Goal: Use online tool/utility

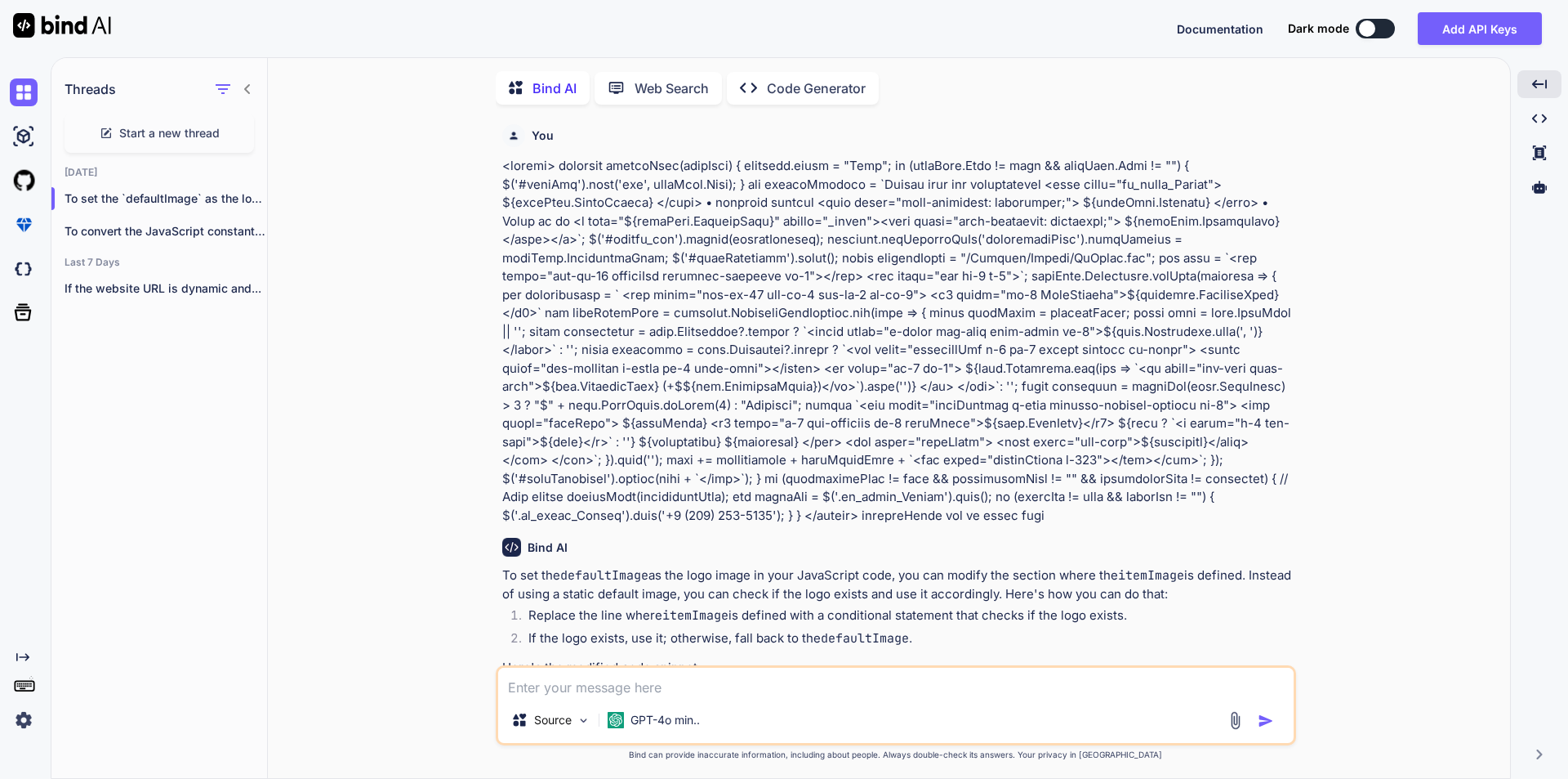
scroll to position [741, 0]
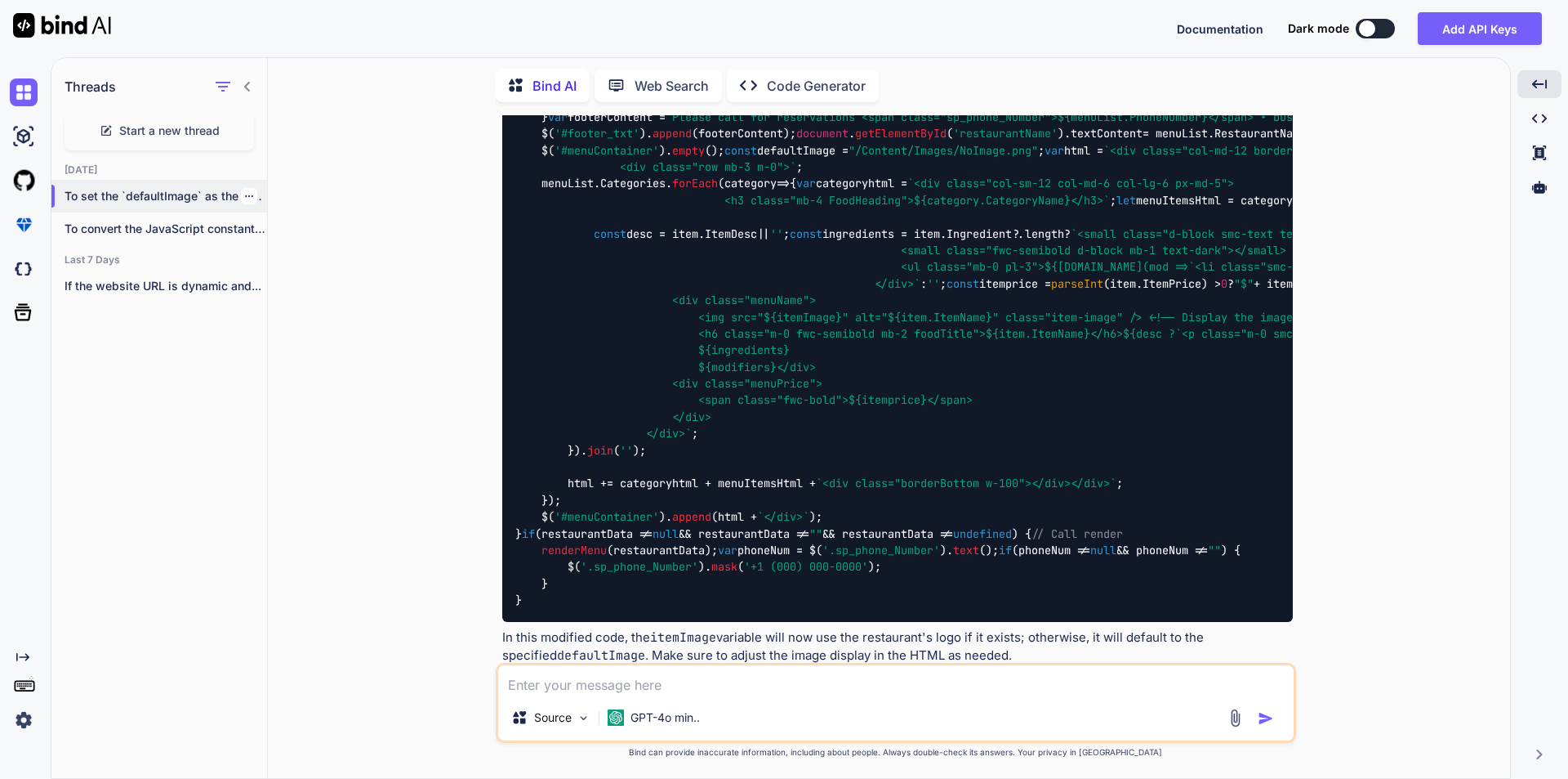
click at [245, 195] on icon "button" at bounding box center [249, 196] width 8 height 2
click at [283, 250] on span "Delete" at bounding box center [286, 257] width 35 height 16
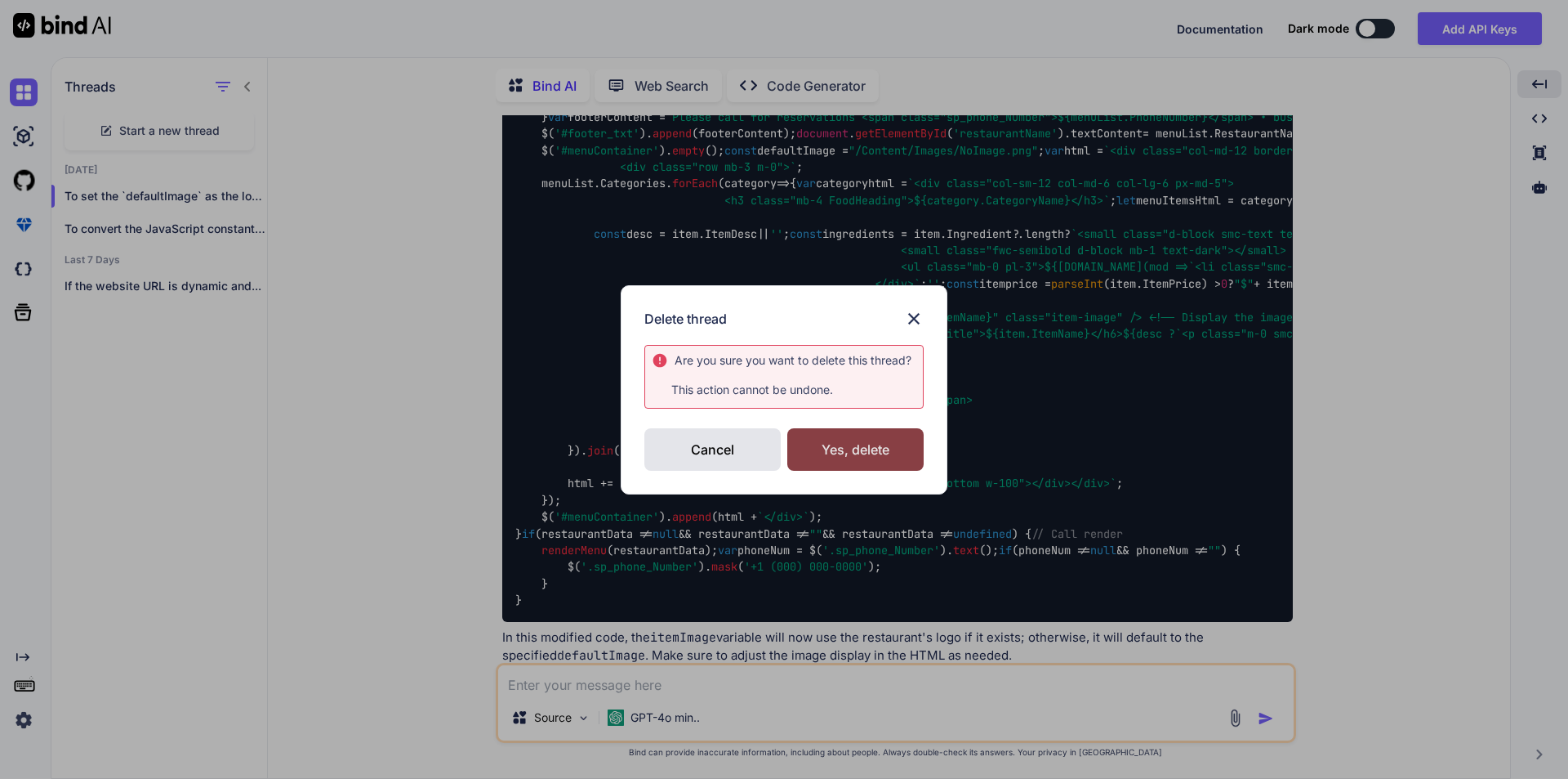
click at [854, 449] on div "Yes, delete" at bounding box center [855, 449] width 136 height 43
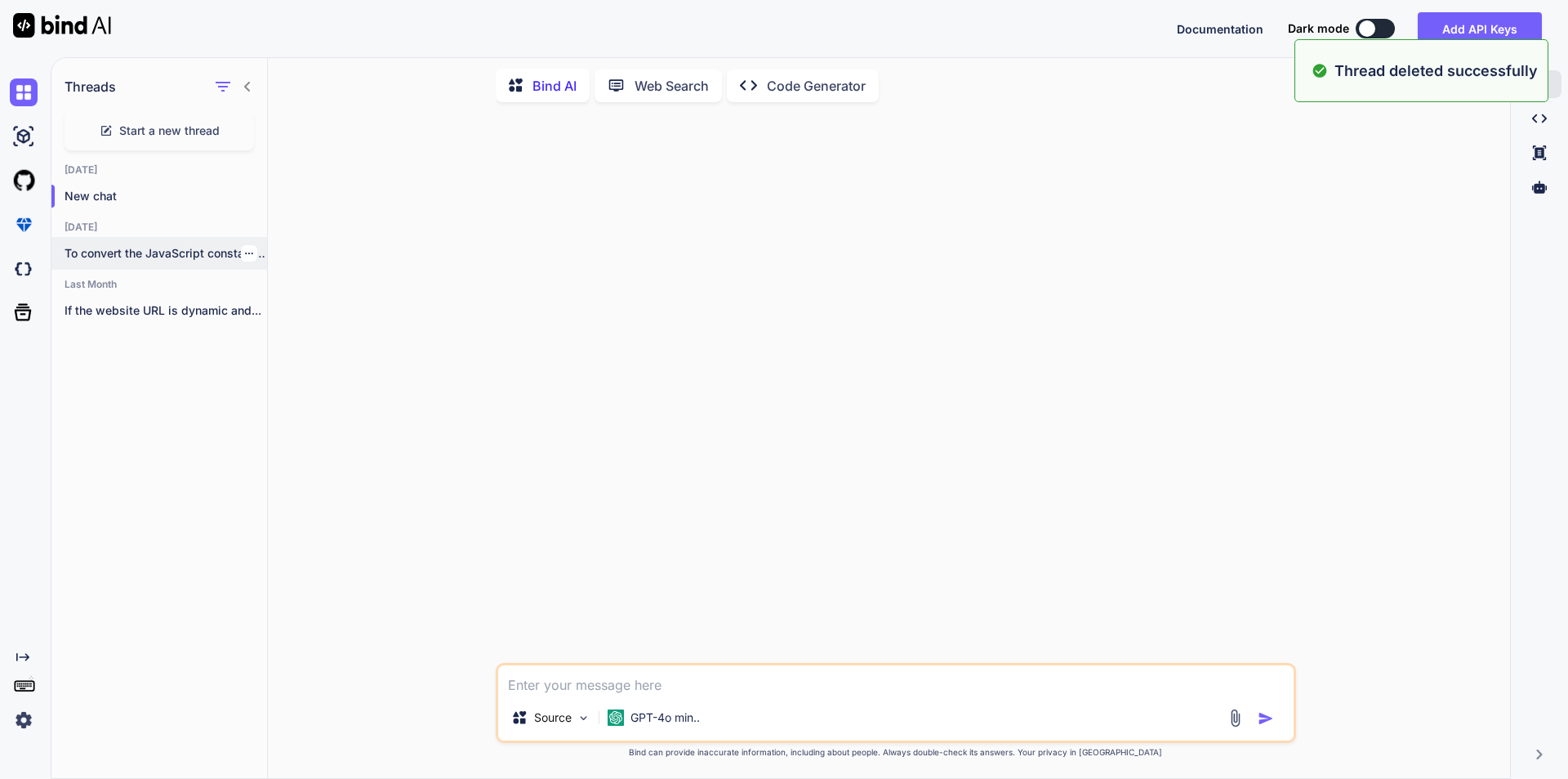
click at [244, 248] on icon "button" at bounding box center [249, 253] width 10 height 10
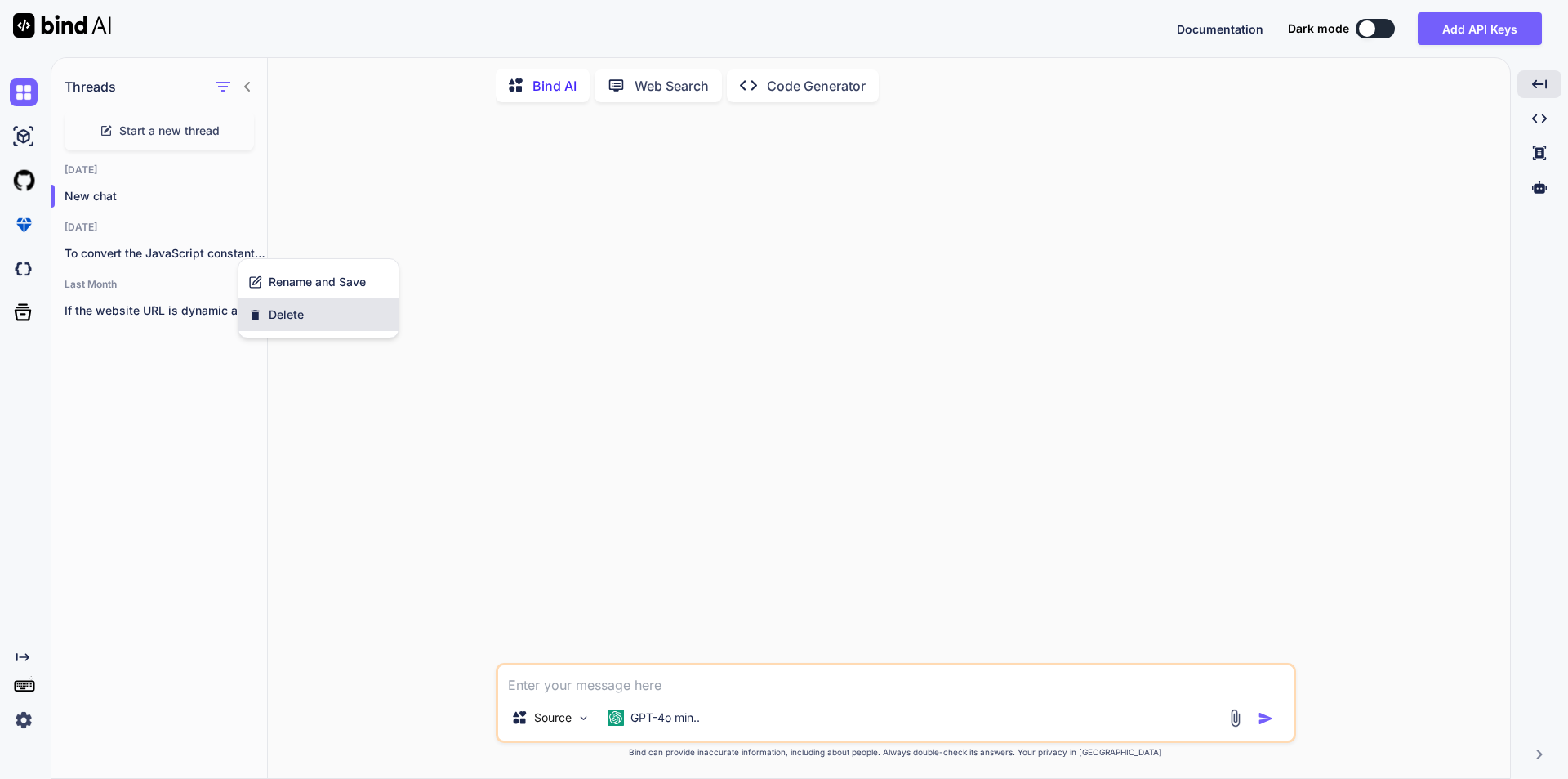
click at [283, 311] on span "Delete" at bounding box center [286, 314] width 35 height 16
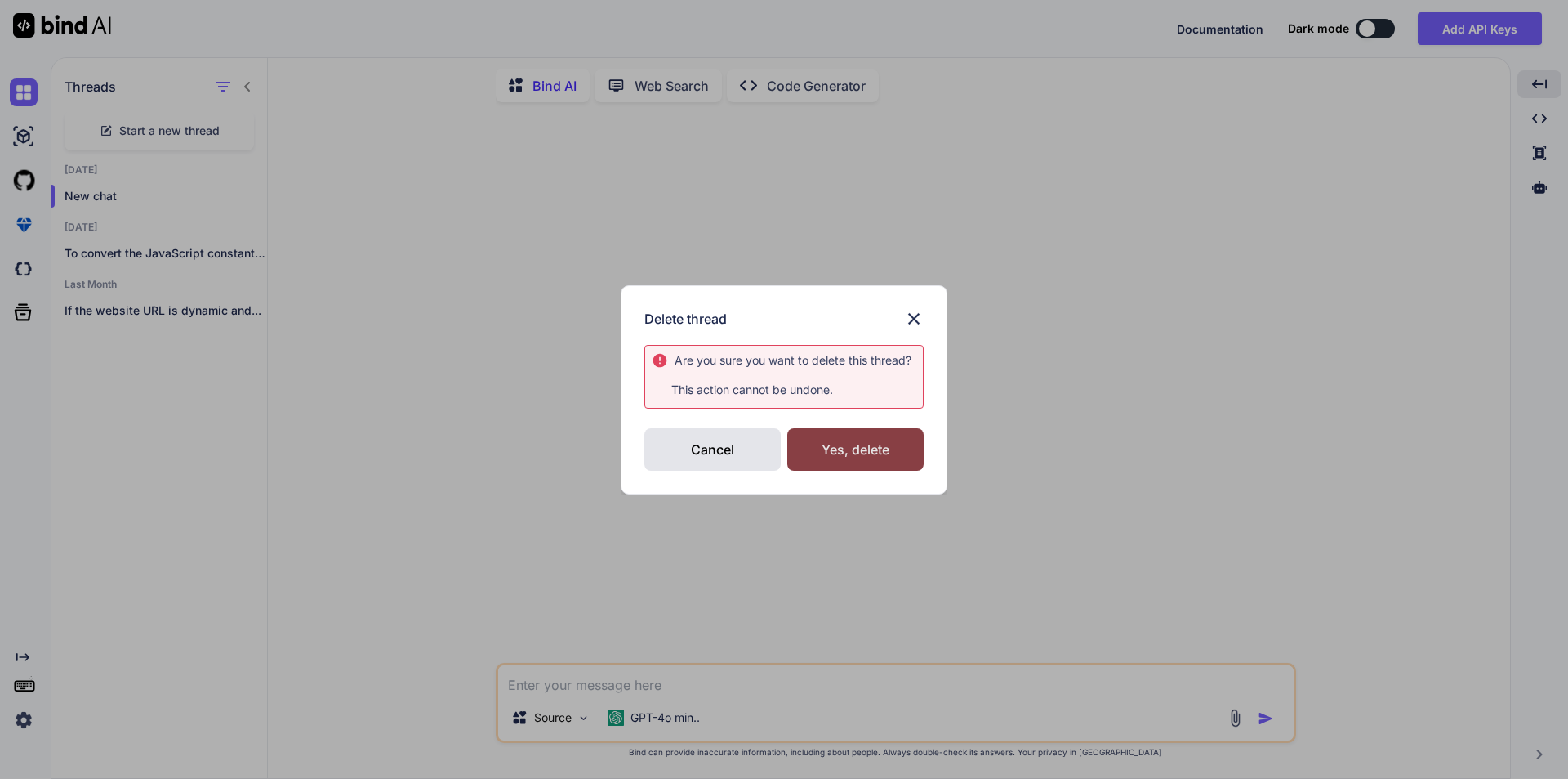
click at [805, 439] on div "Yes, delete" at bounding box center [855, 449] width 136 height 43
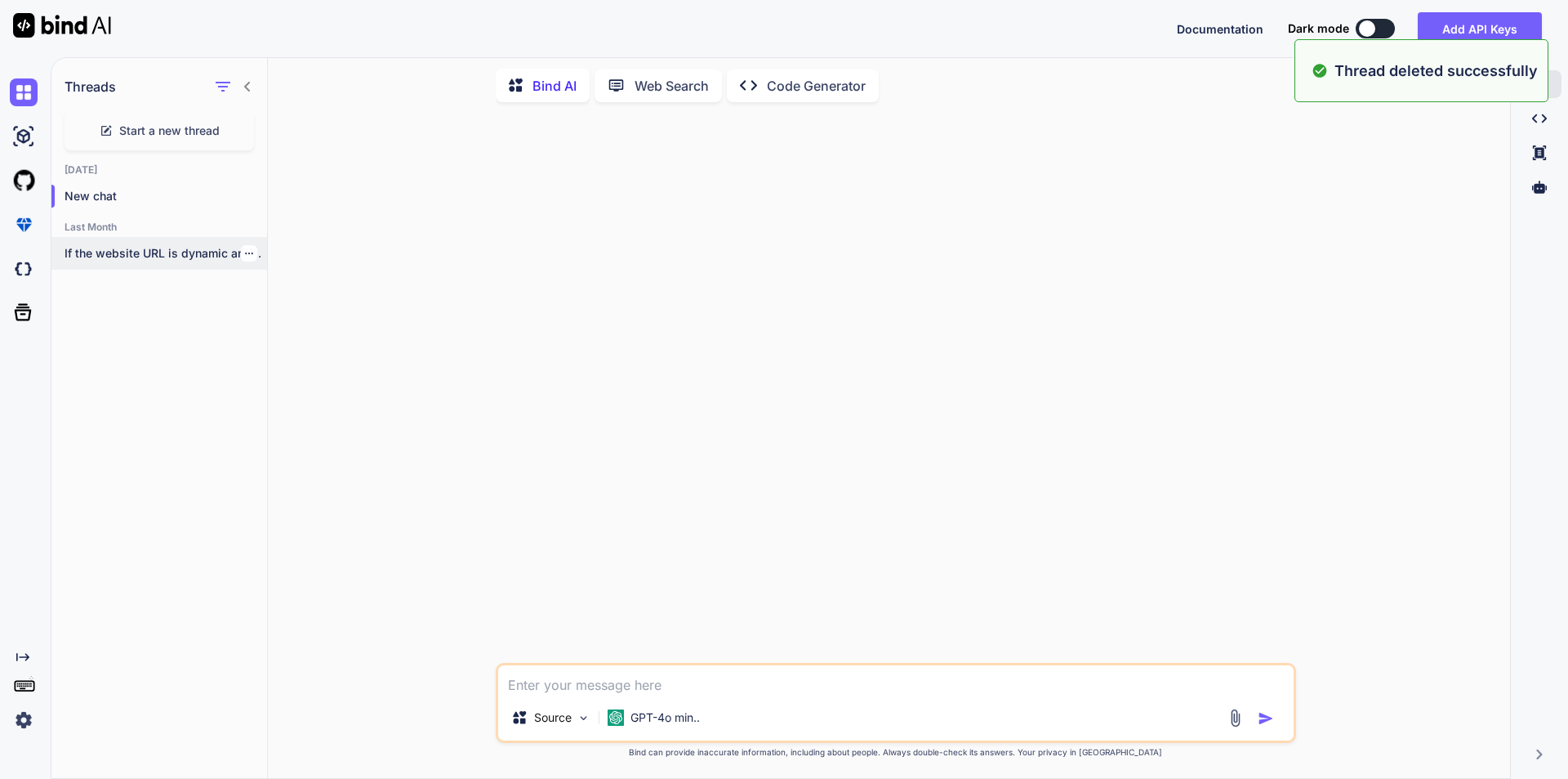
click at [245, 252] on icon "button" at bounding box center [249, 253] width 8 height 2
click at [289, 322] on span "Delete" at bounding box center [286, 314] width 35 height 16
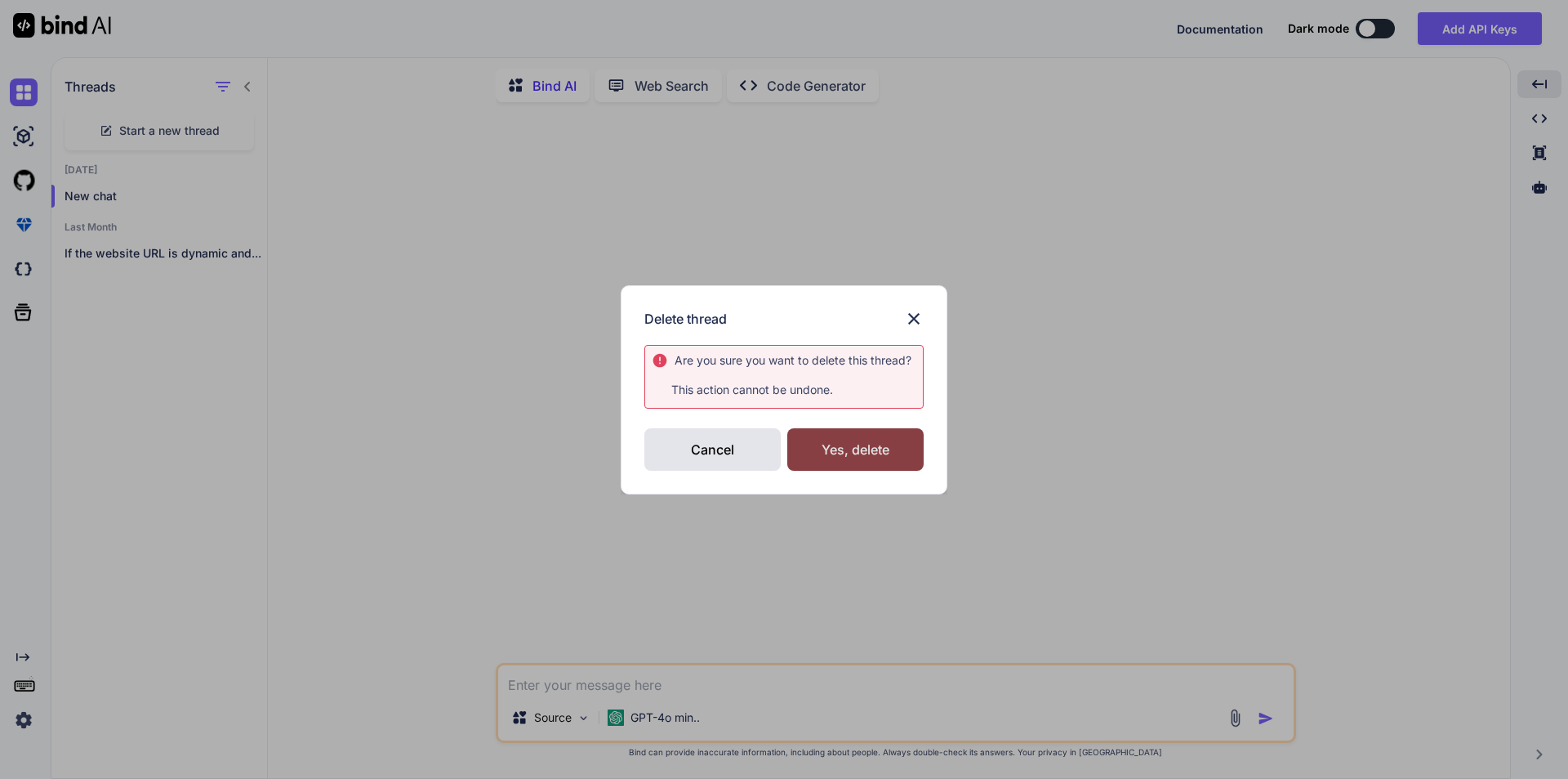
click at [805, 443] on div "Yes, delete" at bounding box center [855, 449] width 136 height 43
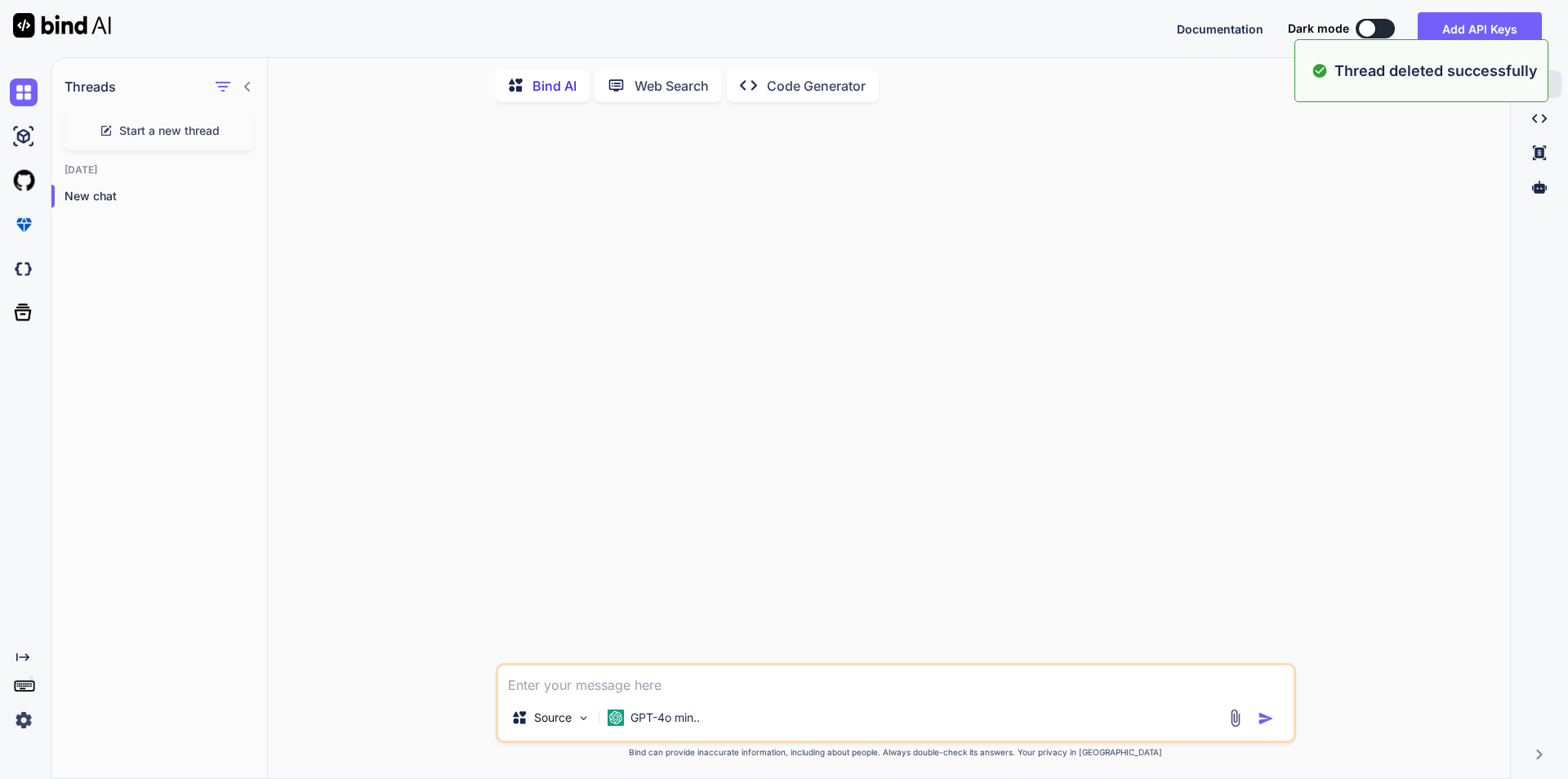
click at [562, 683] on textarea at bounding box center [896, 679] width 795 height 29
paste textarea "@(BusinessLayer.DataUtility.GetAppSettingValue("US_MSS_SignUpRedirectionv2"))@T…"
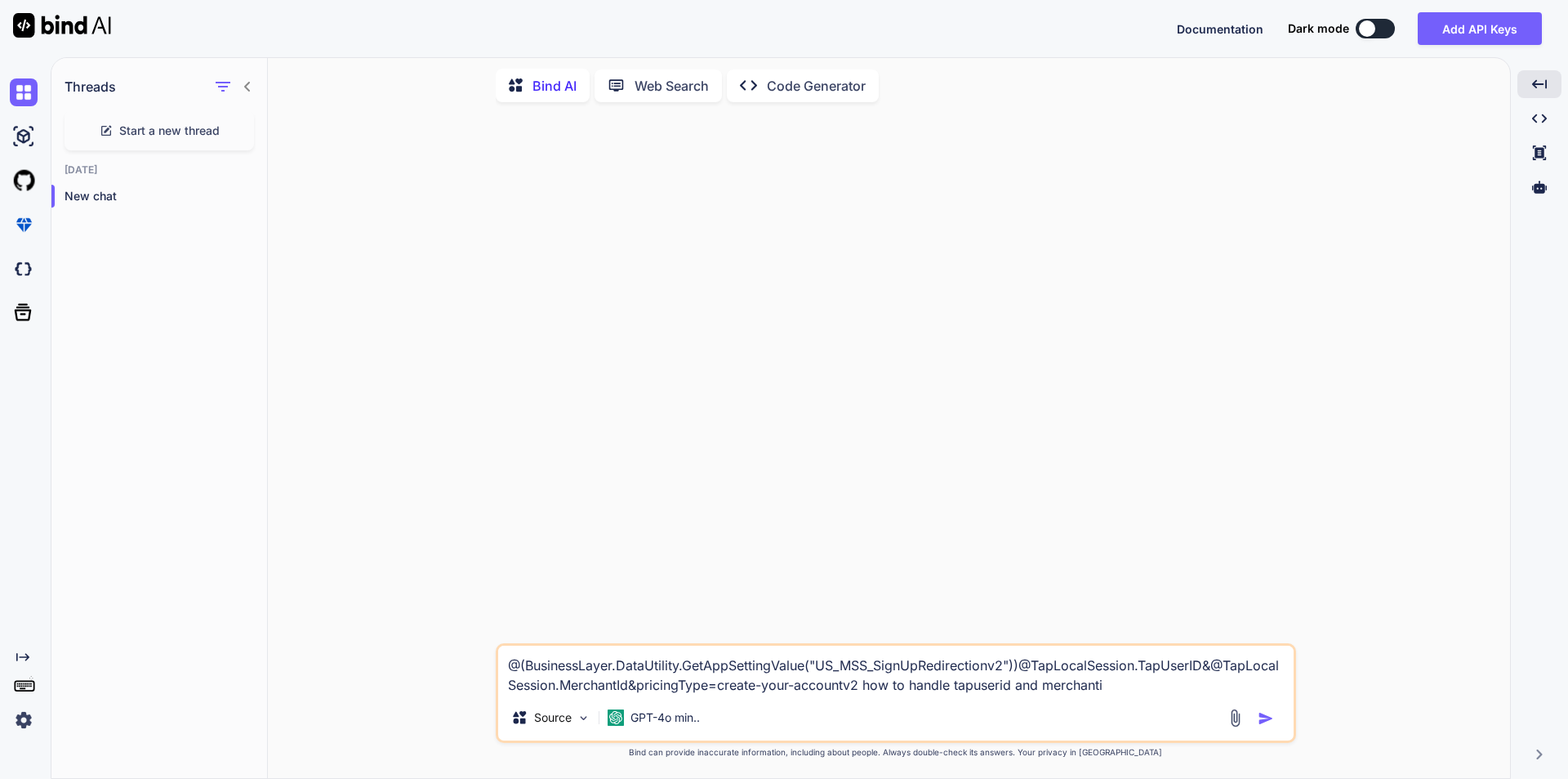
type textarea "@(BusinessLayer.DataUtility.GetAppSettingValue("US_MSS_SignUpRedirectionv2"))@T…"
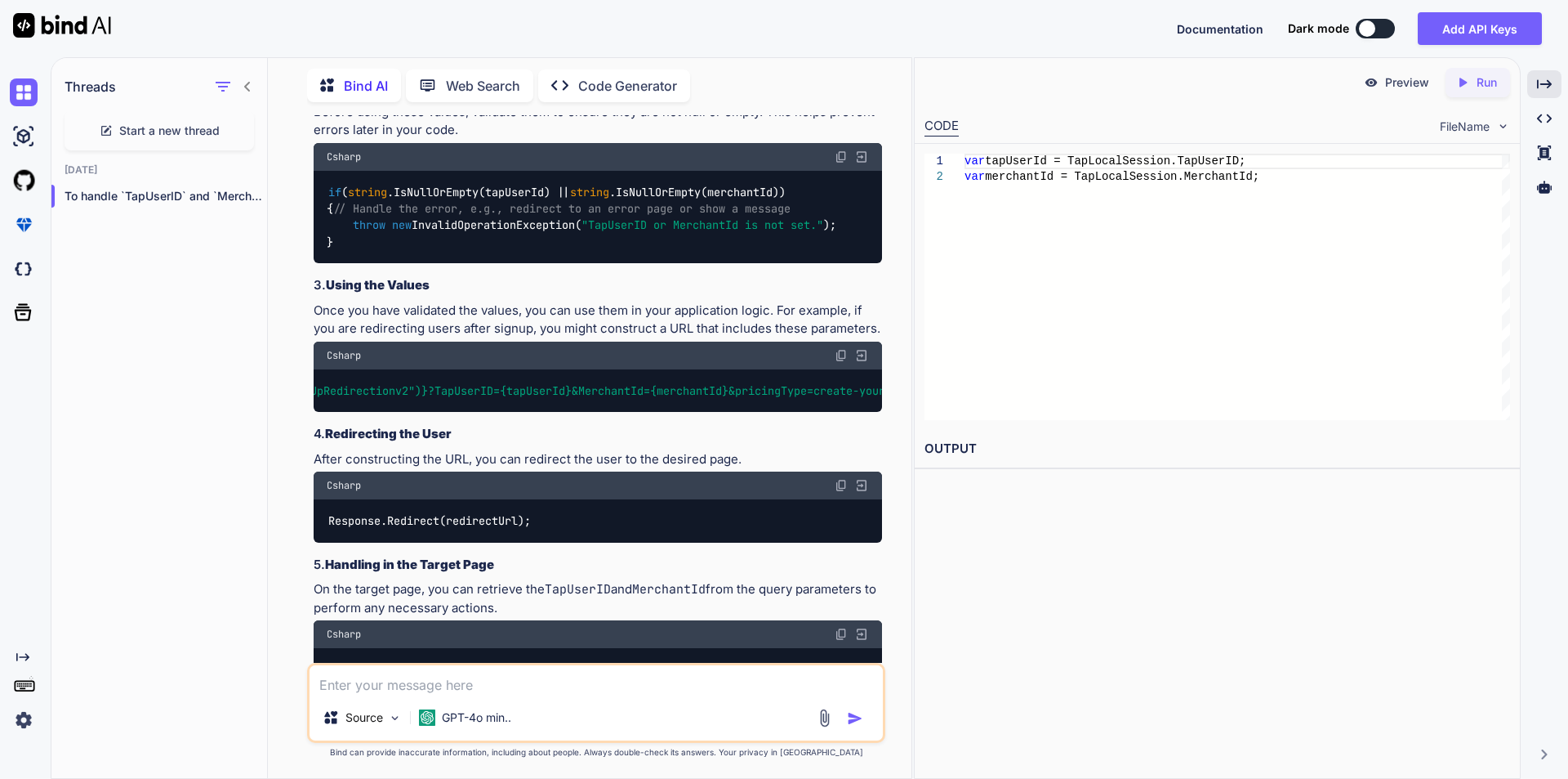
scroll to position [0, 522]
click at [457, 684] on textarea at bounding box center [595, 679] width 573 height 29
drag, startPoint x: 374, startPoint y: 687, endPoint x: 300, endPoint y: 681, distance: 74.2
click at [300, 681] on div "You @(BusinessLayer.DataUtility.GetAppSettingValue("US_MSS_SignUpRedirectionv2"…" at bounding box center [596, 446] width 631 height 662
paste textarea "@(BusinessLayer.DataUtility.GetAppSettingValue("US_MSS_SignUpRedirectionv2"))@T…"
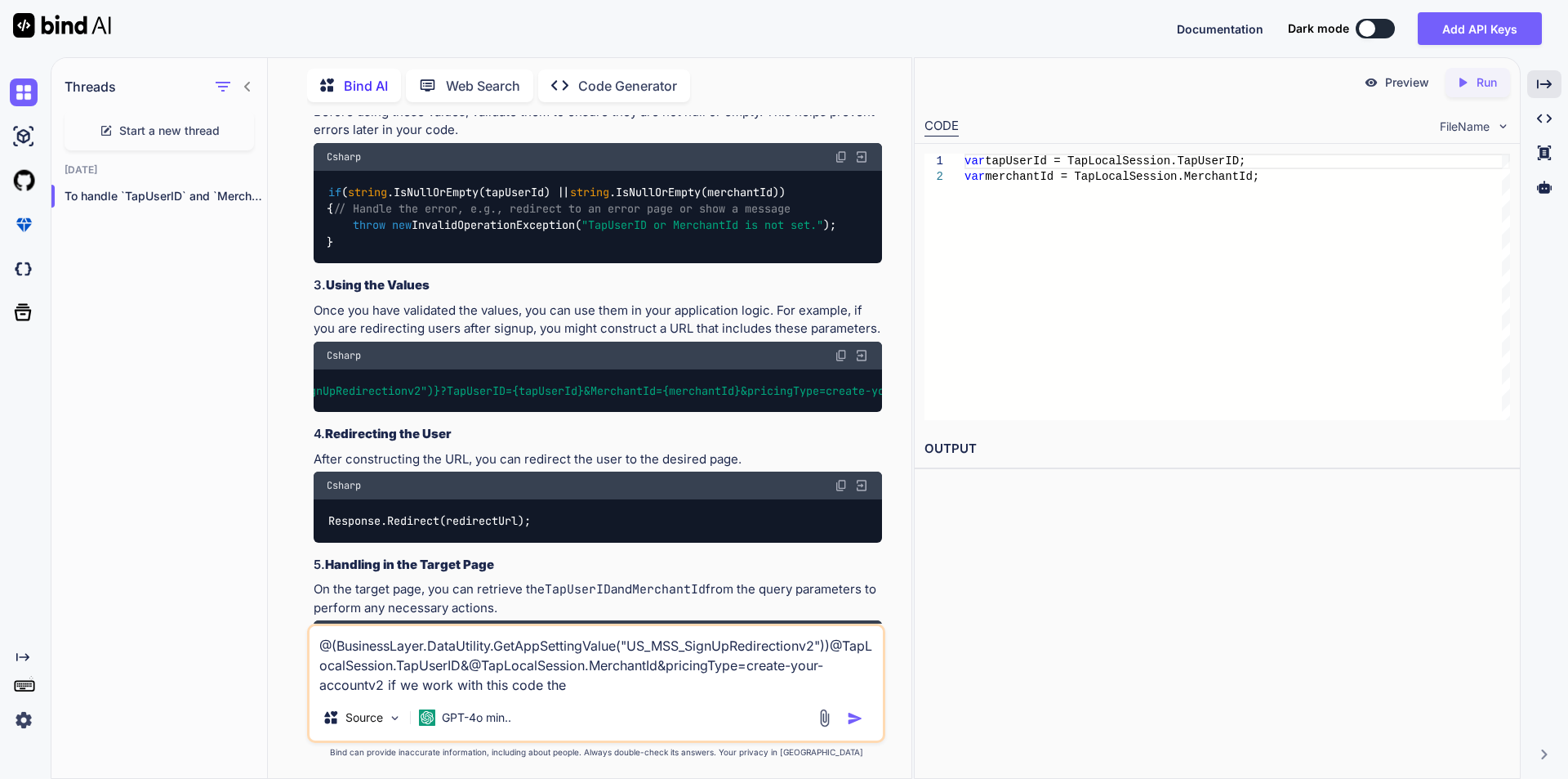
paste textarea "@(BusinessLayer.DataUtility.GetAppSettingValue("US_MSS_SignUpRedirectionv2"))@T…"
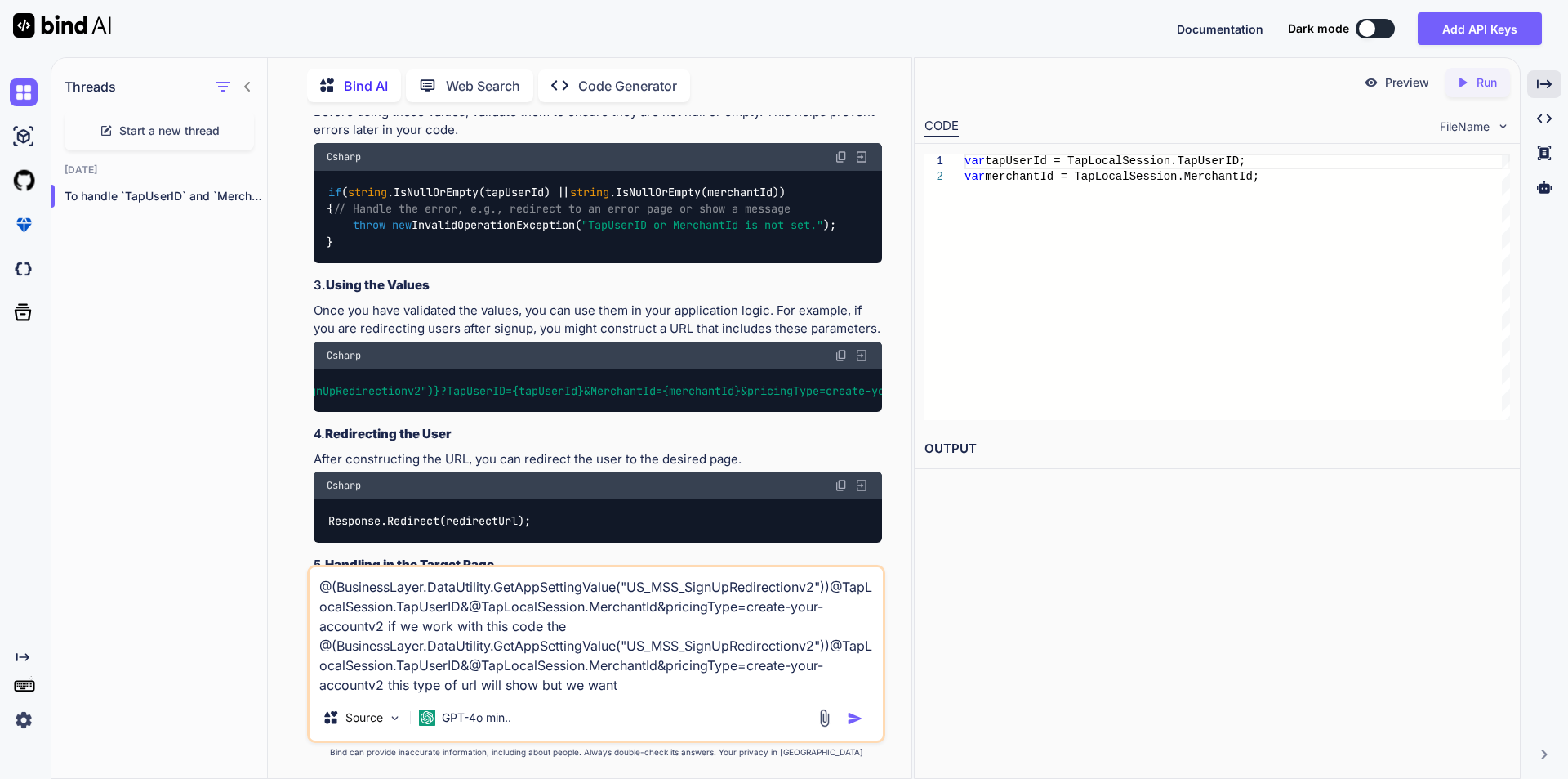
drag, startPoint x: 320, startPoint y: 642, endPoint x: 387, endPoint y: 682, distance: 78.0
click at [387, 682] on textarea "@(BusinessLayer.DataUtility.GetAppSettingValue("US_MSS_SignUpRedirectionv2"))@T…" at bounding box center [595, 631] width 573 height 128
paste textarea
click at [659, 689] on textarea "@(BusinessLayer.DataUtility.GetAppSettingValue("US_MSS_SignUpRedirectionv2"))@T…" at bounding box center [595, 631] width 573 height 128
drag, startPoint x: 319, startPoint y: 648, endPoint x: 384, endPoint y: 684, distance: 74.3
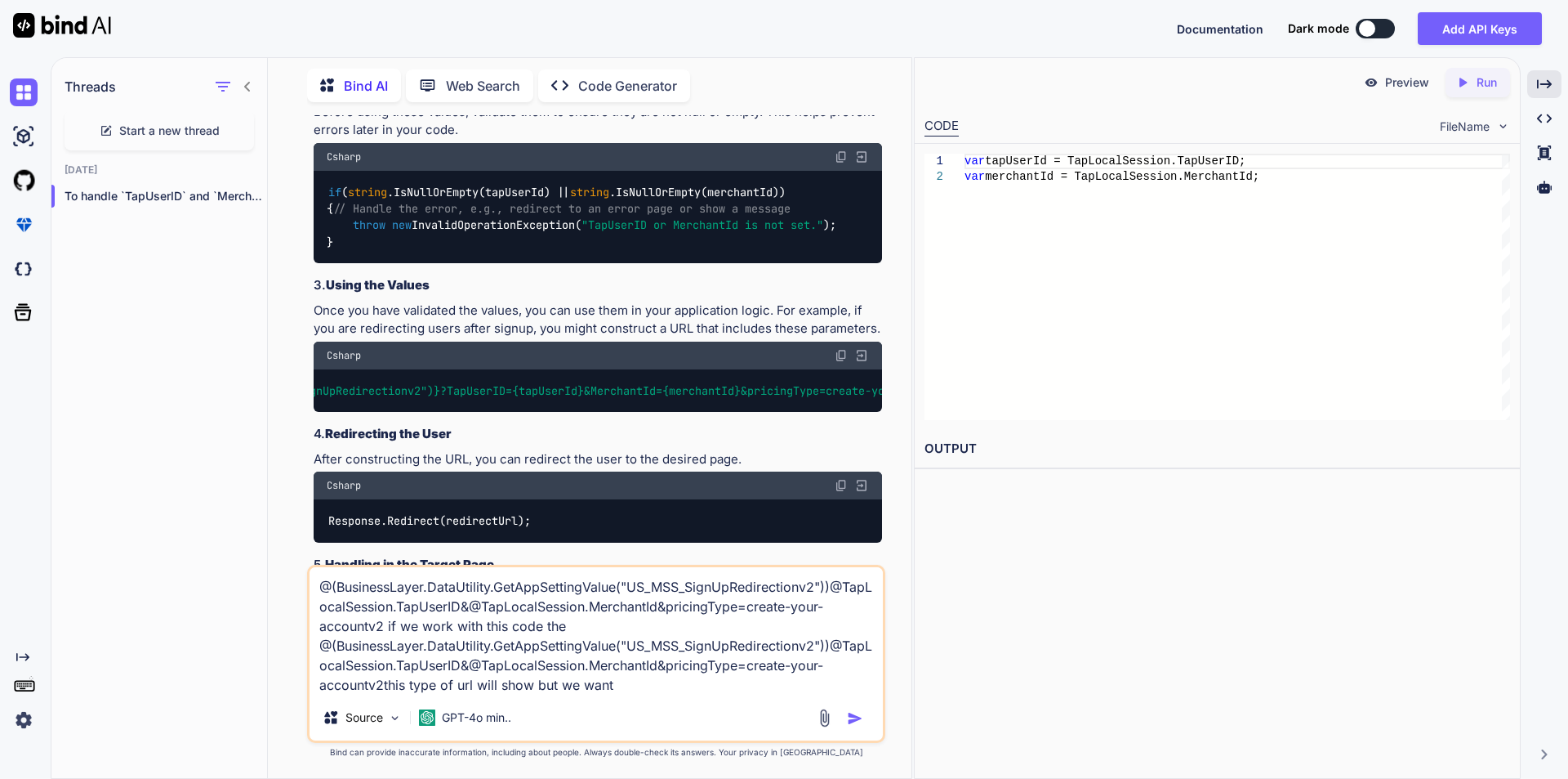
click at [384, 684] on textarea "@(BusinessLayer.DataUtility.GetAppSettingValue("US_MSS_SignUpRedirectionv2"))@T…" at bounding box center [595, 631] width 573 height 128
paste textarea ""[URL][DOMAIN_NAME]""
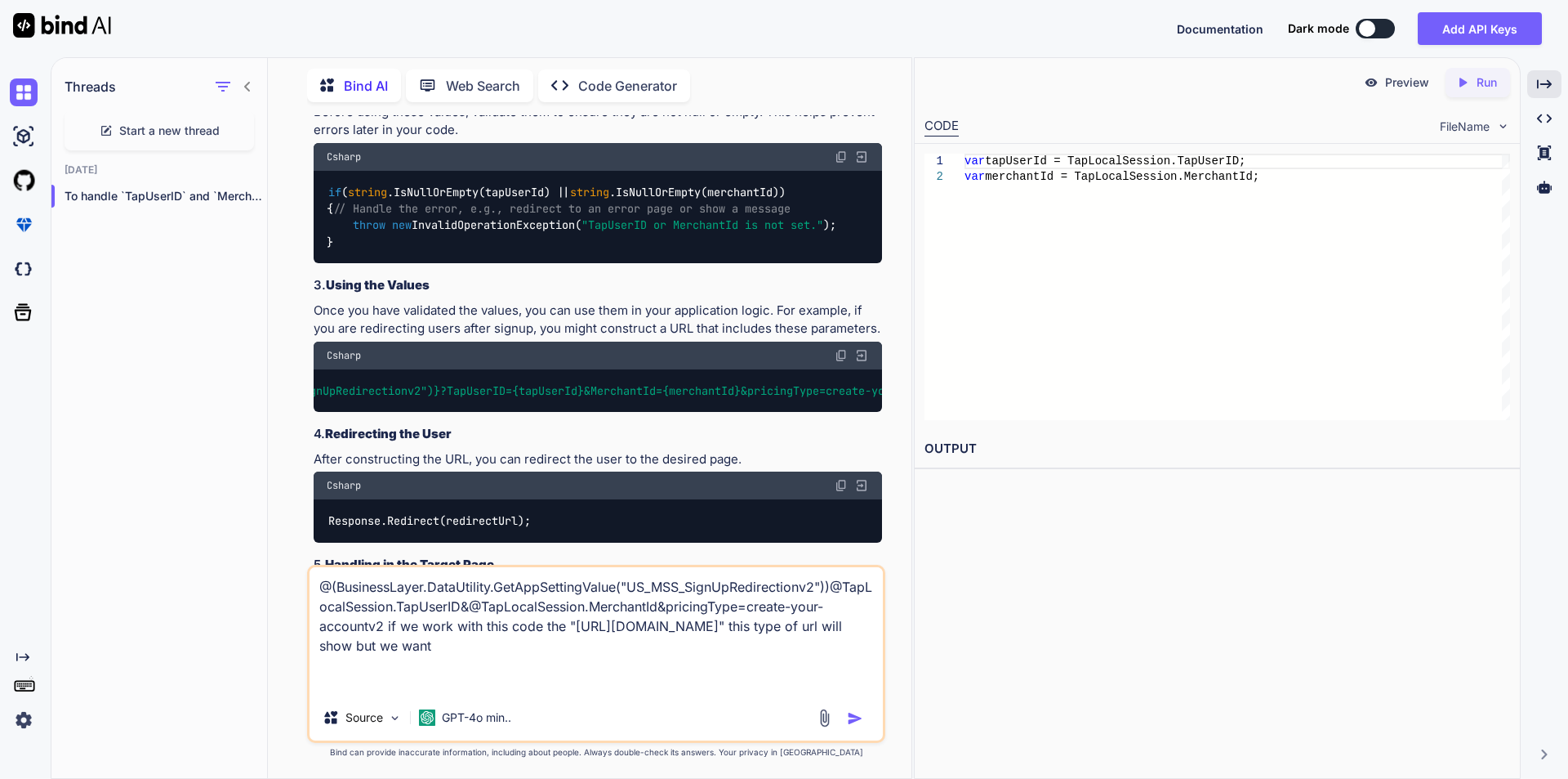
click at [501, 692] on textarea "@(BusinessLayer.DataUtility.GetAppSettingValue("US_MSS_SignUpRedirectionv2"))@T…" at bounding box center [595, 631] width 573 height 128
type textarea "@(BusinessLayer.DataUtility.GetAppSettingValue("US_MSS_SignUpRedirectionv2"))@T…"
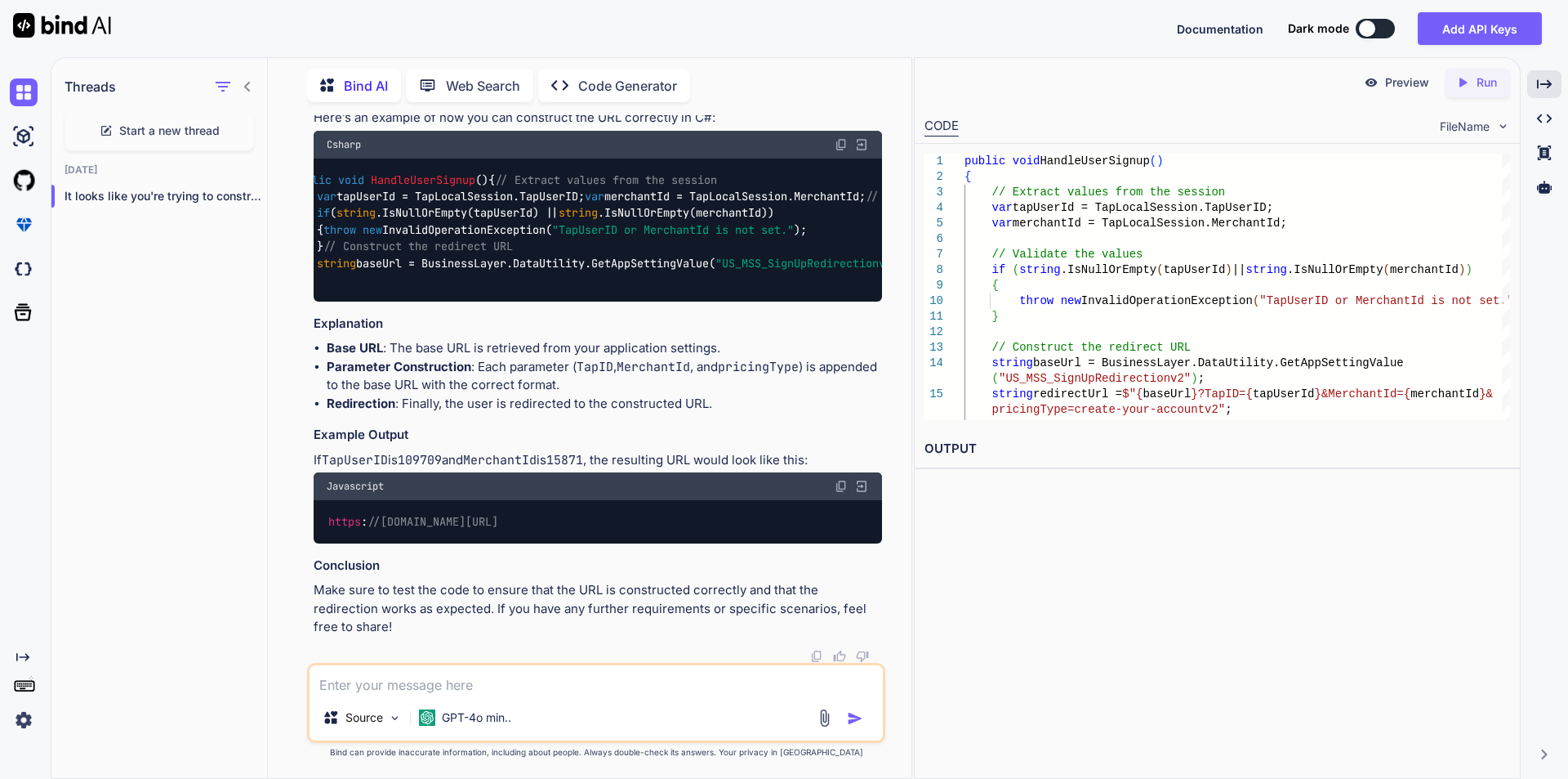
scroll to position [0, 0]
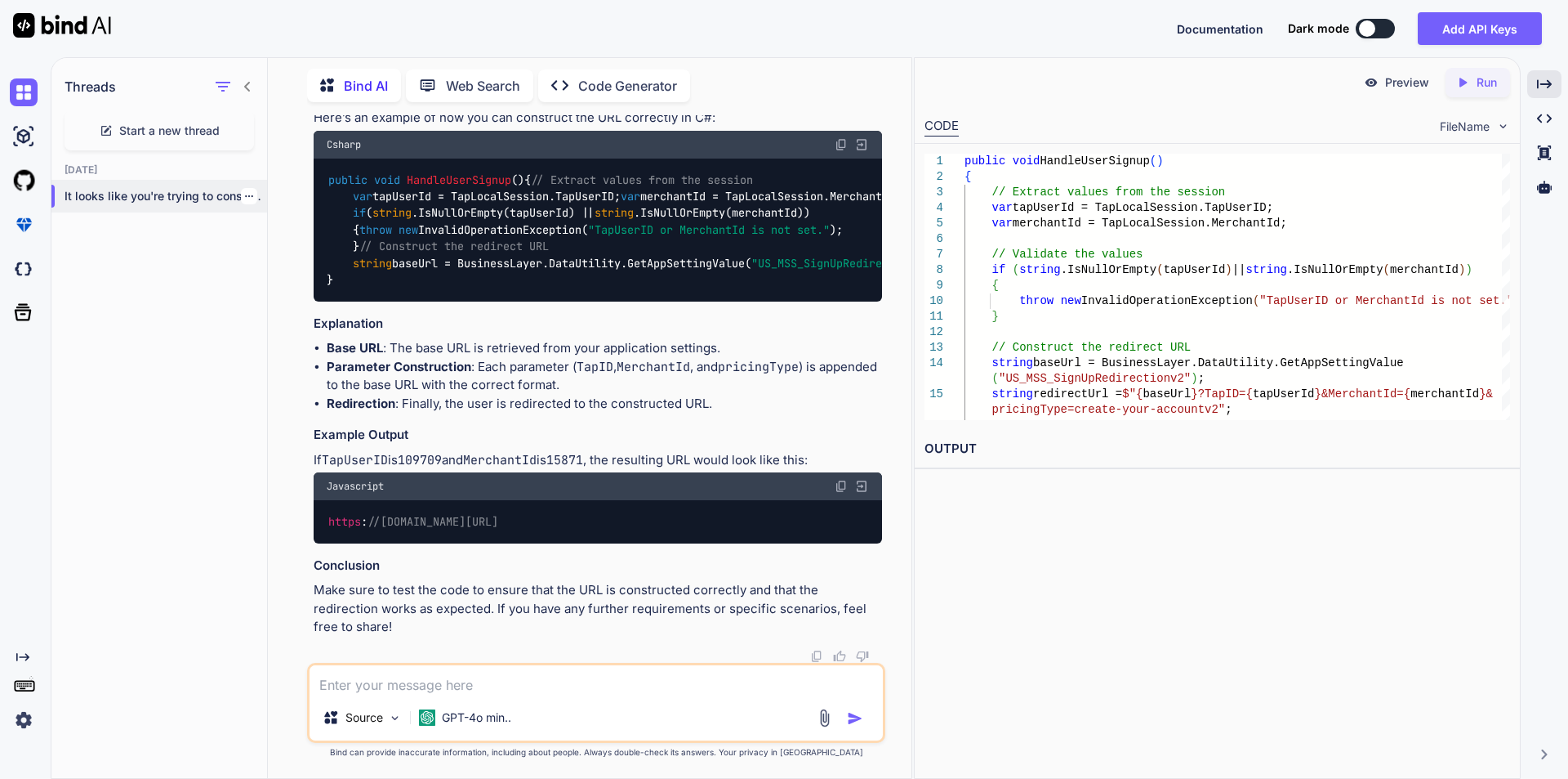
click at [248, 190] on div at bounding box center [248, 195] width 16 height 16
click at [246, 192] on icon "button" at bounding box center [249, 196] width 10 height 10
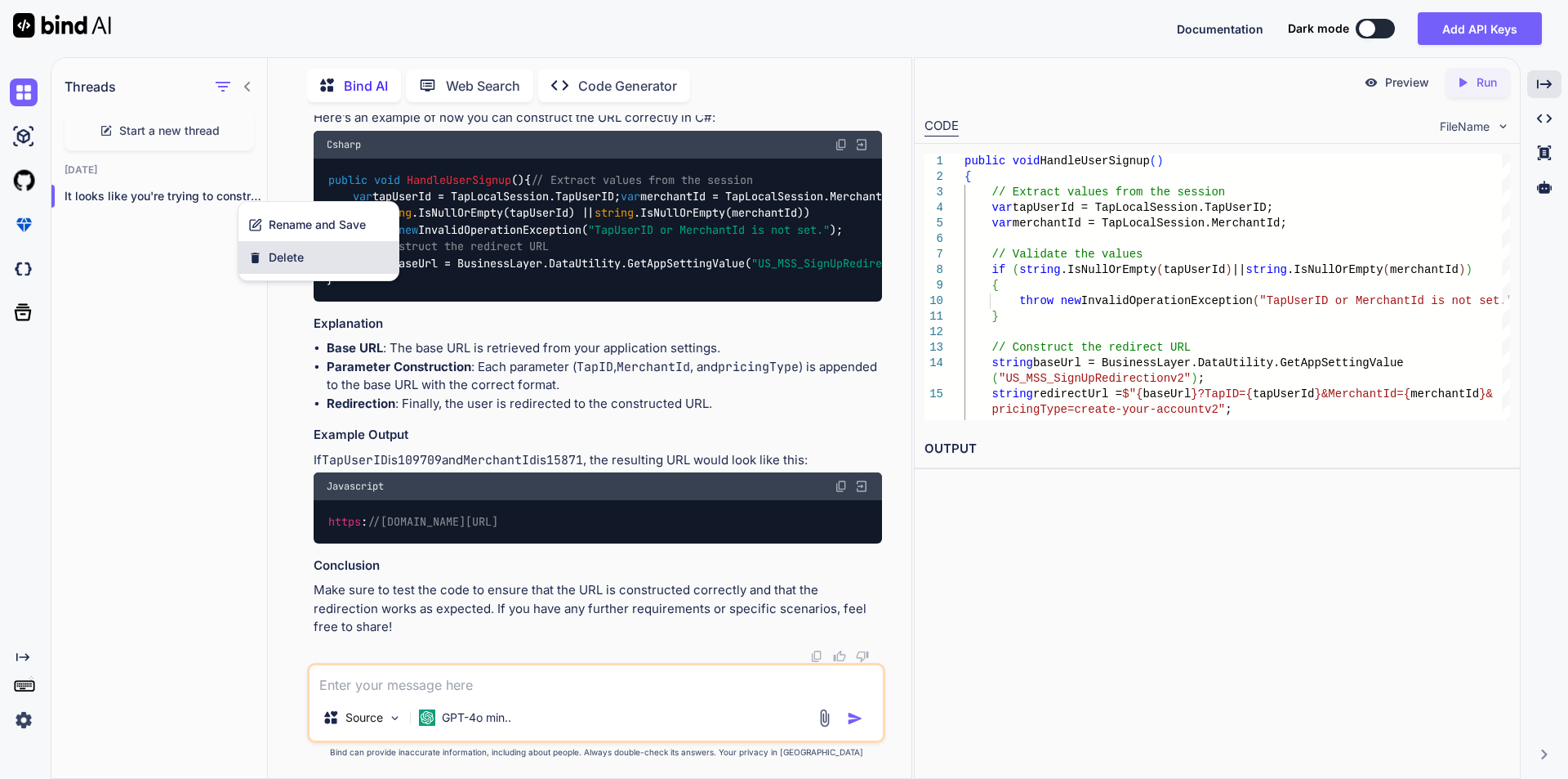
click at [266, 254] on div "Delete" at bounding box center [319, 257] width 160 height 33
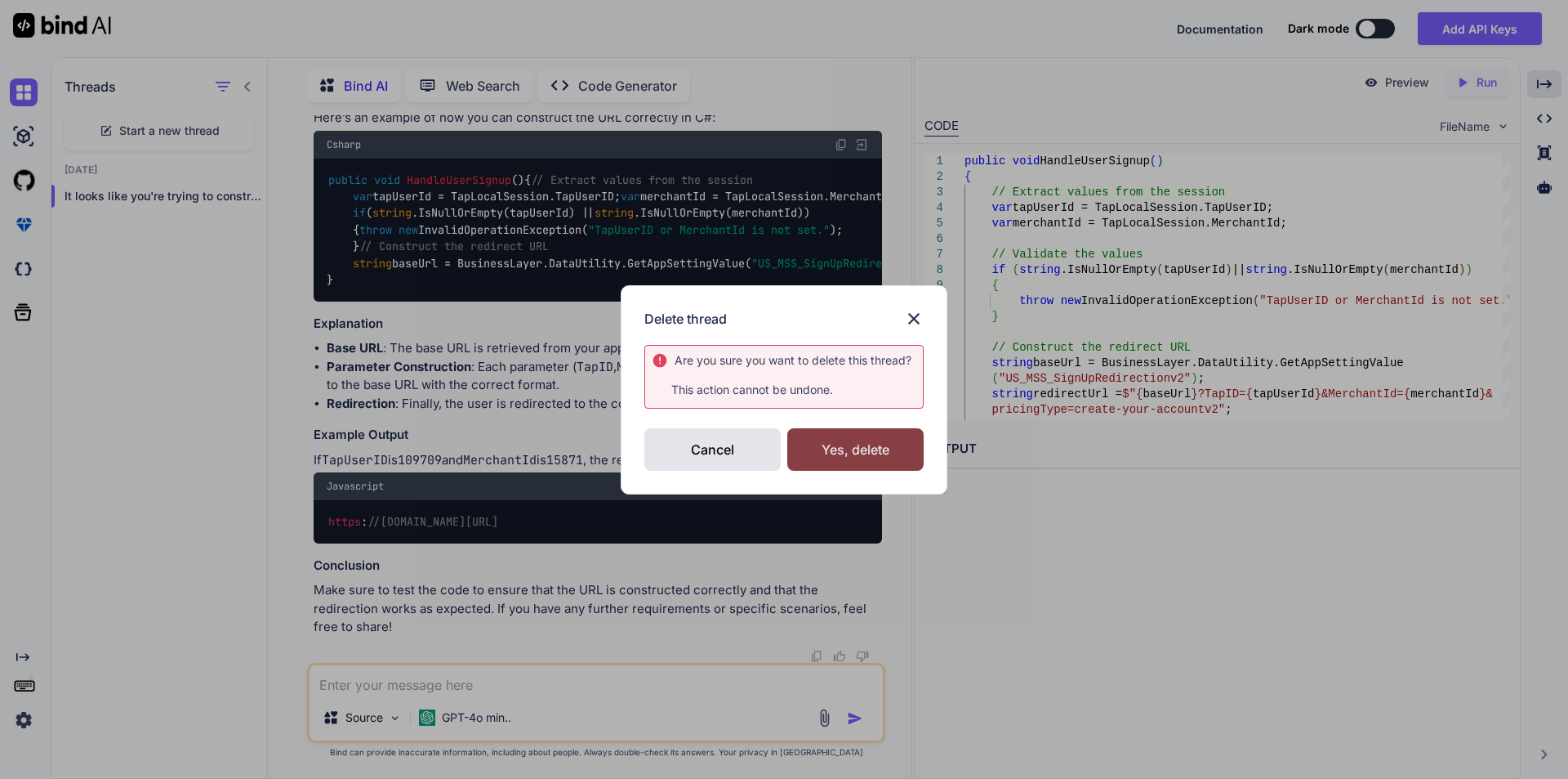
click at [899, 443] on div "Yes, delete" at bounding box center [855, 449] width 136 height 43
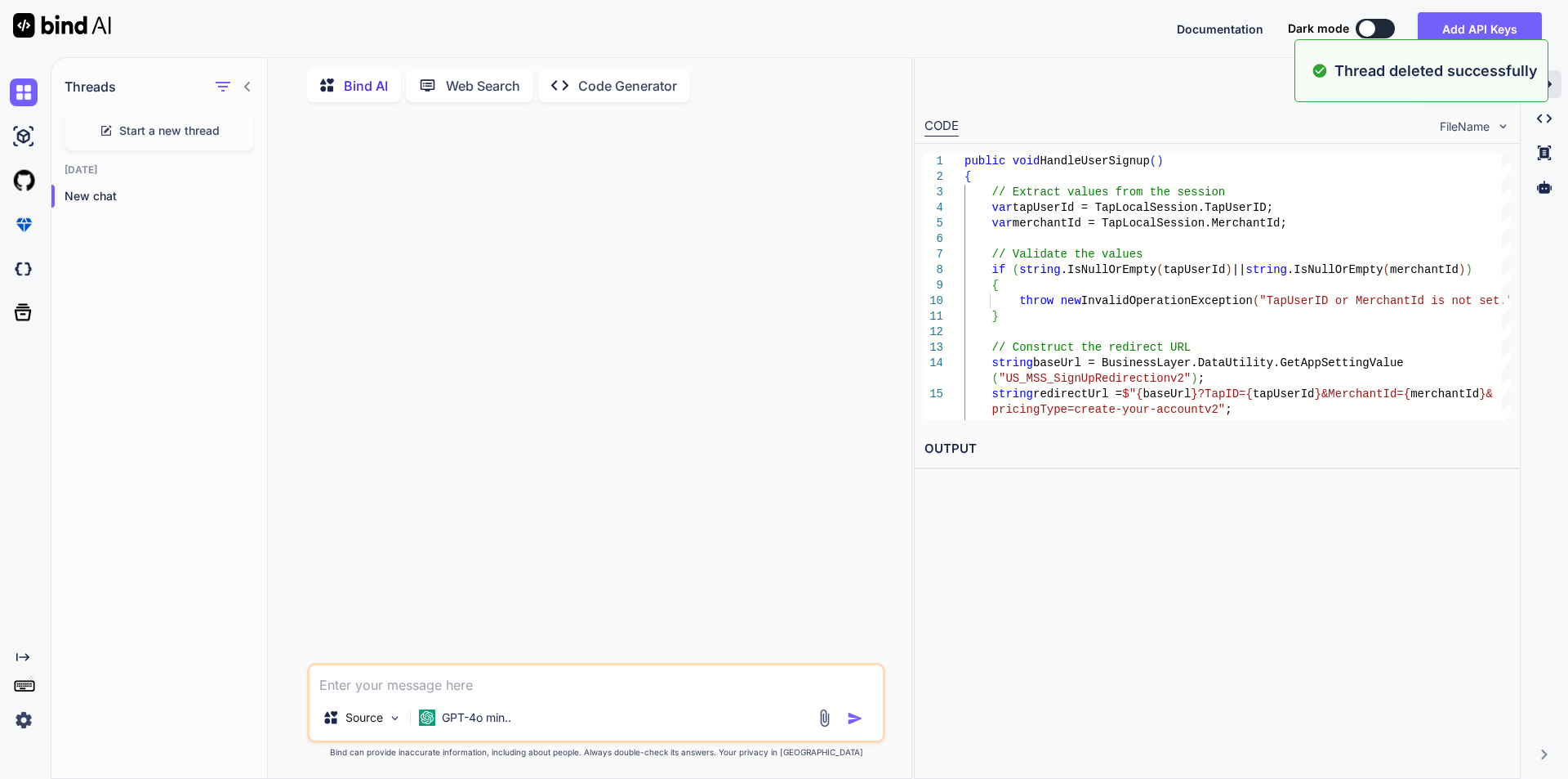
click at [1556, 78] on div "Created with Pixso." at bounding box center [1544, 84] width 34 height 28
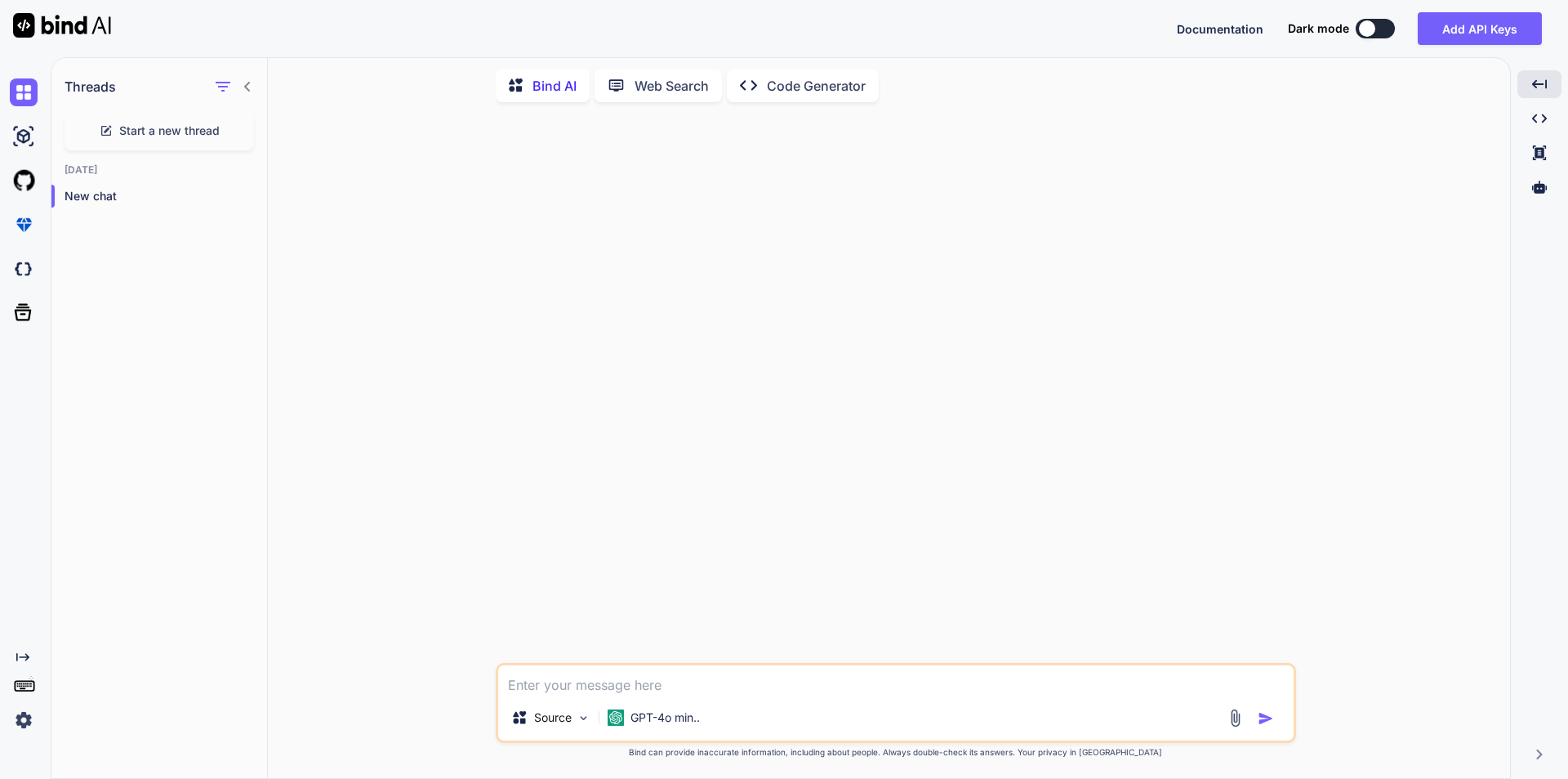
click at [646, 683] on textarea at bounding box center [896, 679] width 795 height 29
paste textarea "@(BusinessLayer.DataUtility.GetAppSettingValue("US_MSS_SignUpRedirectionv2"))@T…"
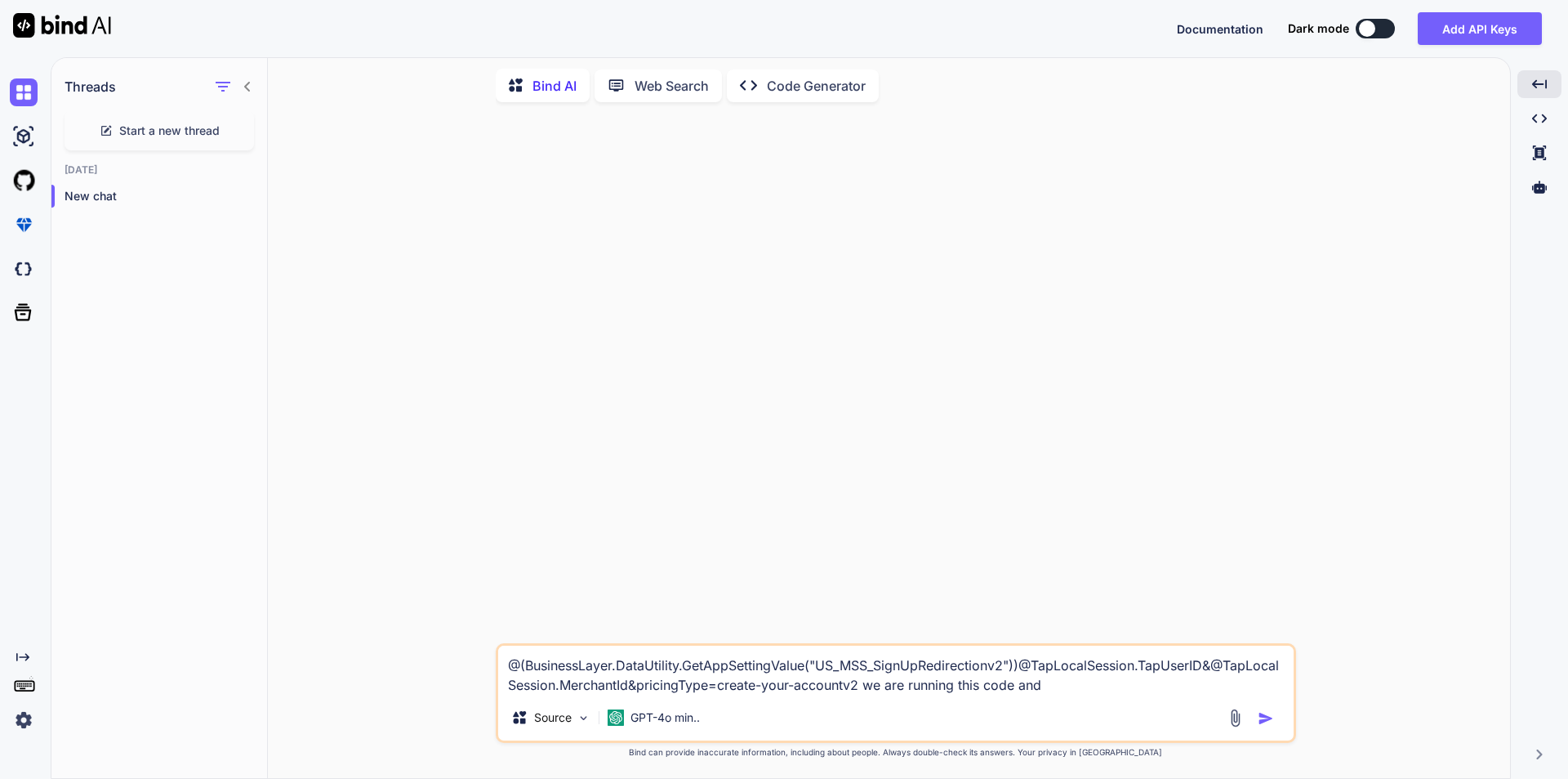
paste textarea ""[URL][DOMAIN_NAME]""
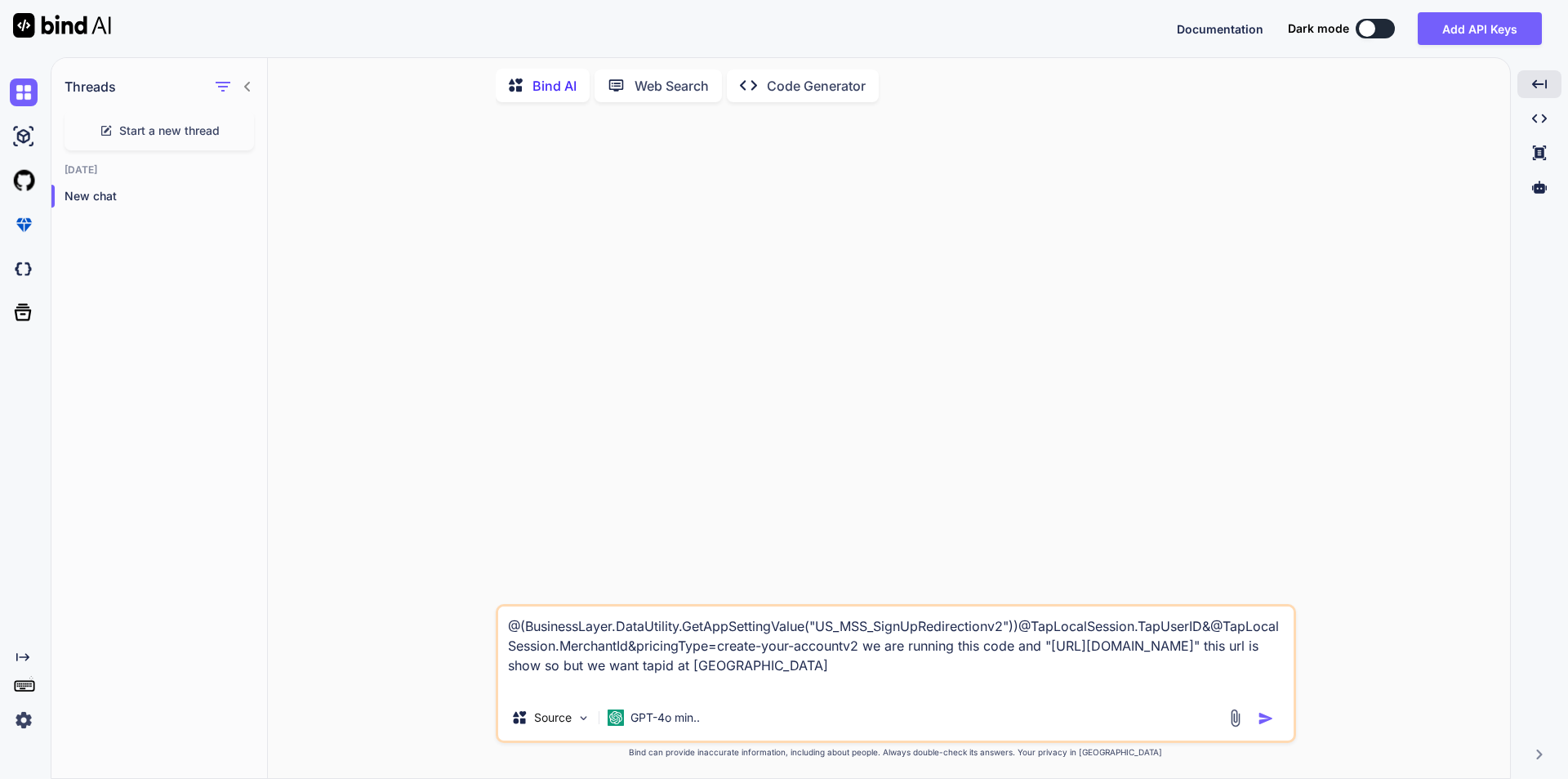
type textarea "@(BusinessLayer.DataUtility.GetAppSettingValue("US_MSS_SignUpRedirectionv2"))@T…"
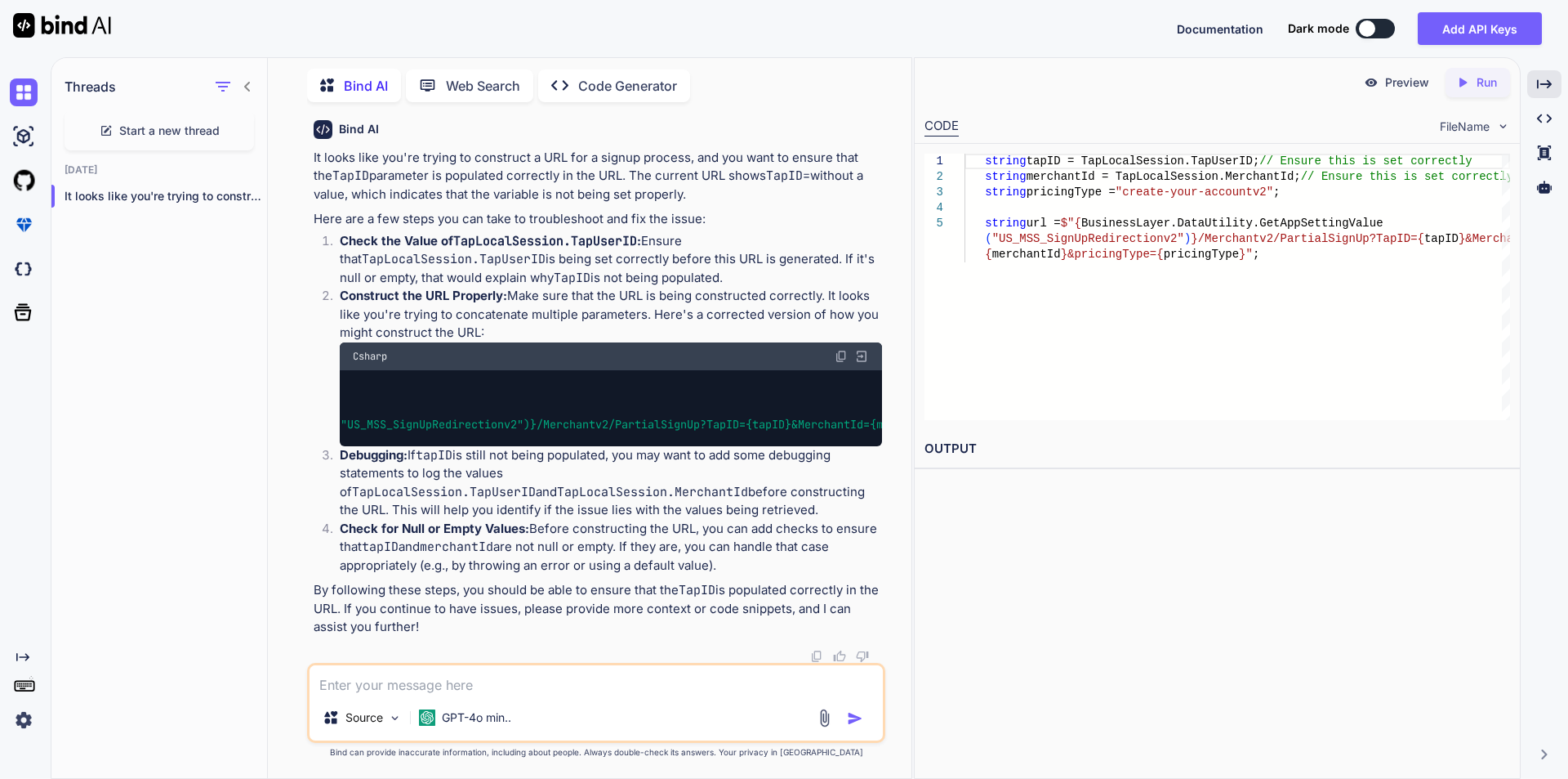
scroll to position [0, 698]
click at [434, 676] on textarea at bounding box center [595, 679] width 573 height 29
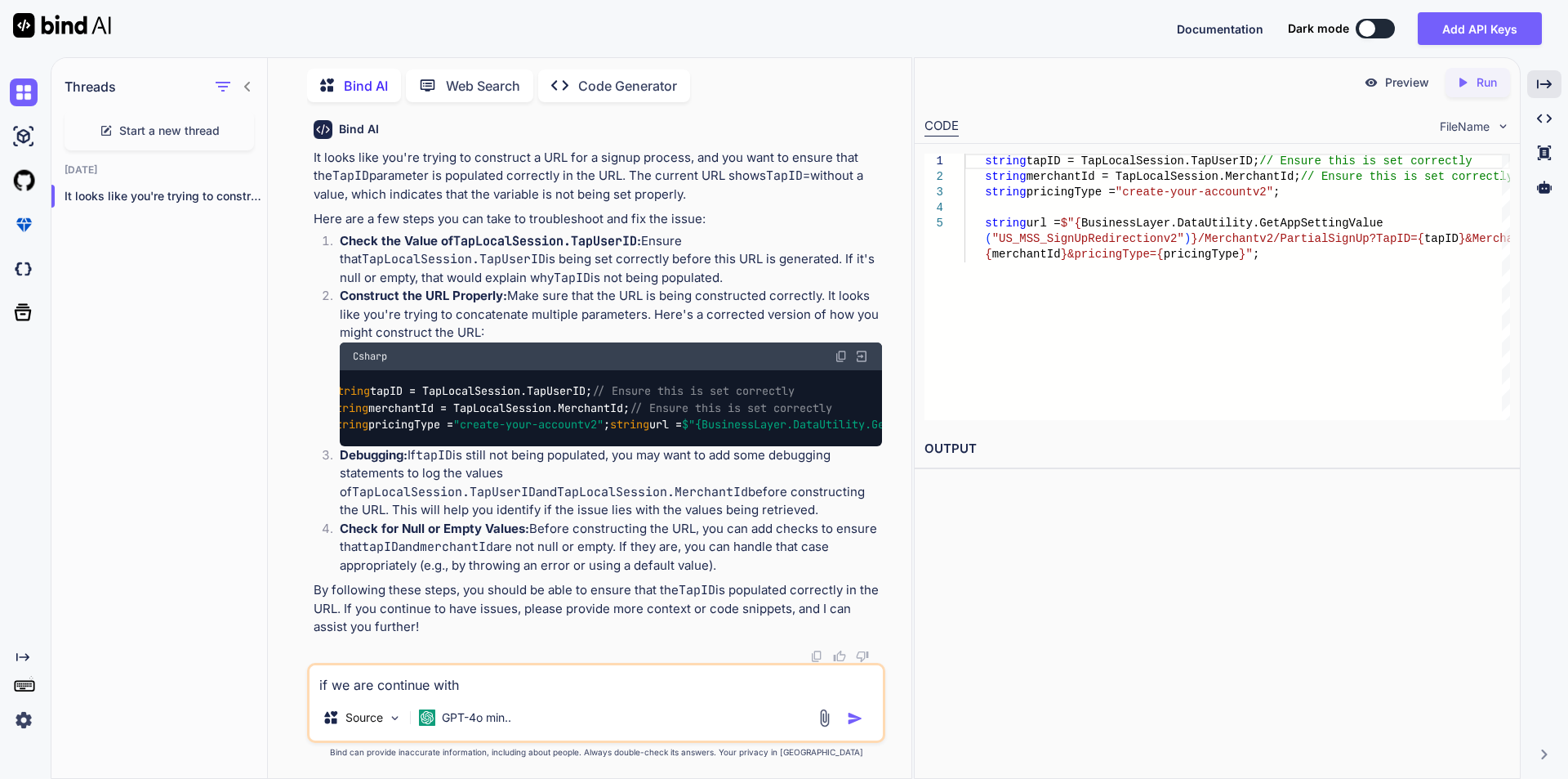
scroll to position [0, 0]
drag, startPoint x: 452, startPoint y: 368, endPoint x: 621, endPoint y: 372, distance: 169.0
click at [621, 383] on code "string tapID = TapLocalSession.TapUserID; // Ensure this is set correctly strin…" at bounding box center [1081, 408] width 1458 height 50
copy code "TapLocalSession.TapUserID"
click at [465, 686] on textarea "if we are continue with" at bounding box center [595, 679] width 573 height 29
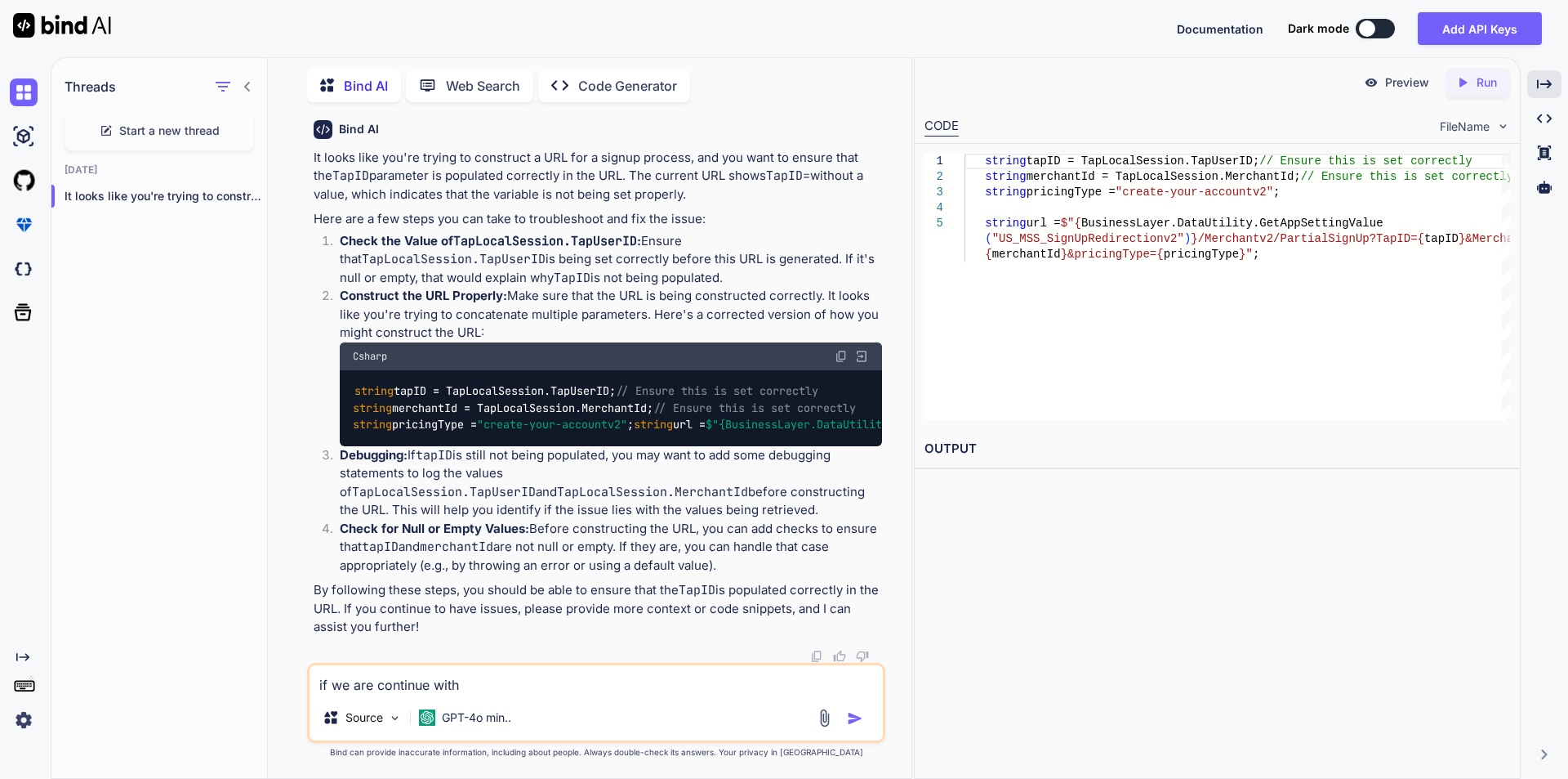
paste textarea "TapLocalSession.TapUserID"
click at [459, 679] on textarea "if we are continue withTapLocalSession.TapUserID" at bounding box center [595, 679] width 573 height 29
click at [662, 678] on textarea "if we are continue with TapLocalSession.TapUserID" at bounding box center [595, 679] width 573 height 29
drag, startPoint x: 486, startPoint y: 388, endPoint x: 657, endPoint y: 390, distance: 171.0
click at [657, 390] on code "string tapID = TapLocalSession.TapUserID; // Ensure this is set correctly strin…" at bounding box center [1081, 408] width 1458 height 50
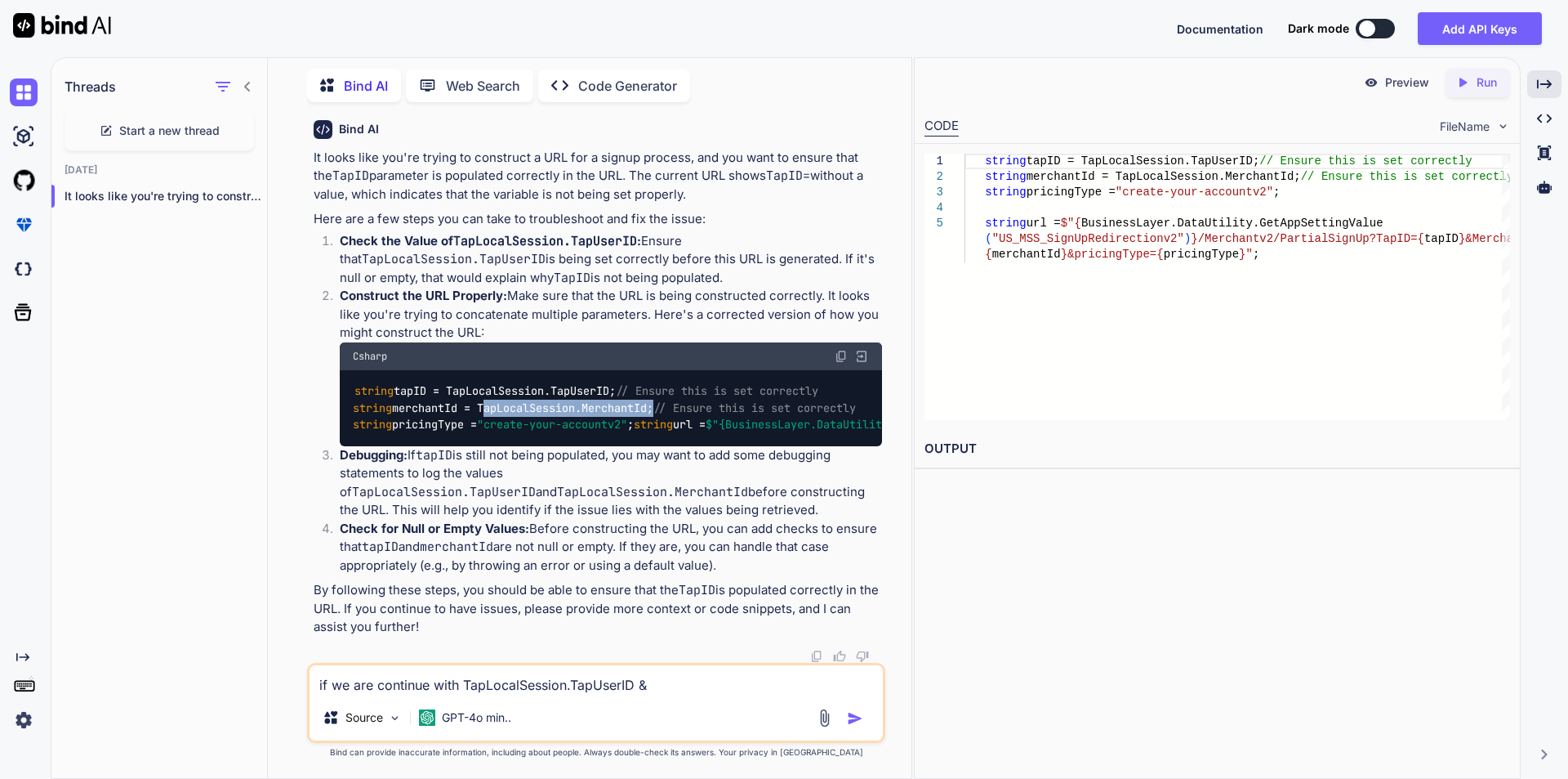
copy code "TapLocalSession.MerchantId"
click at [657, 688] on textarea "if we are continue with TapLocalSession.TapUserID &" at bounding box center [595, 679] width 573 height 29
paste textarea "TapLocalSession.MerchantId"
type textarea "if we are continue with TapLocalSession.TapUserID & TapLocalSession.MerchantId"
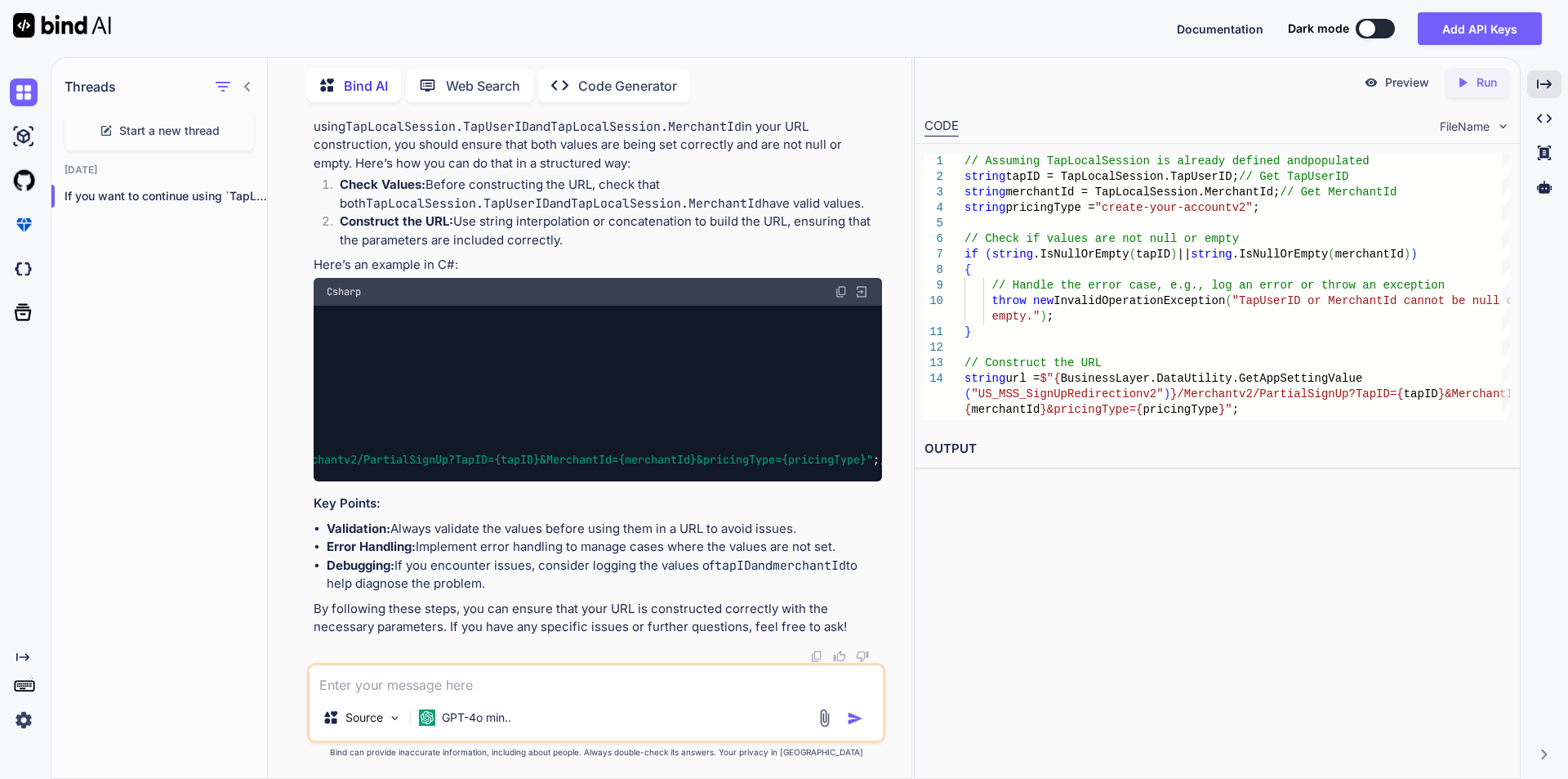
scroll to position [0, 639]
